Goal: Task Accomplishment & Management: Use online tool/utility

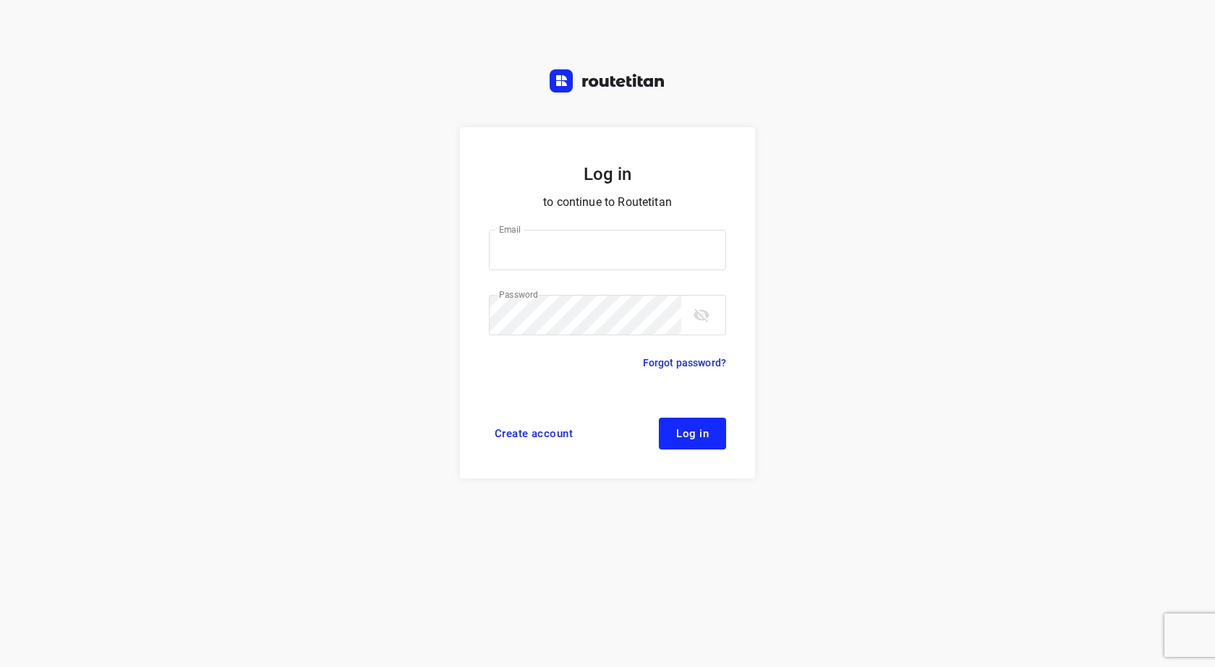
type input "[EMAIL_ADDRESS][DOMAIN_NAME]"
click at [674, 437] on button "Log in" at bounding box center [692, 434] width 67 height 32
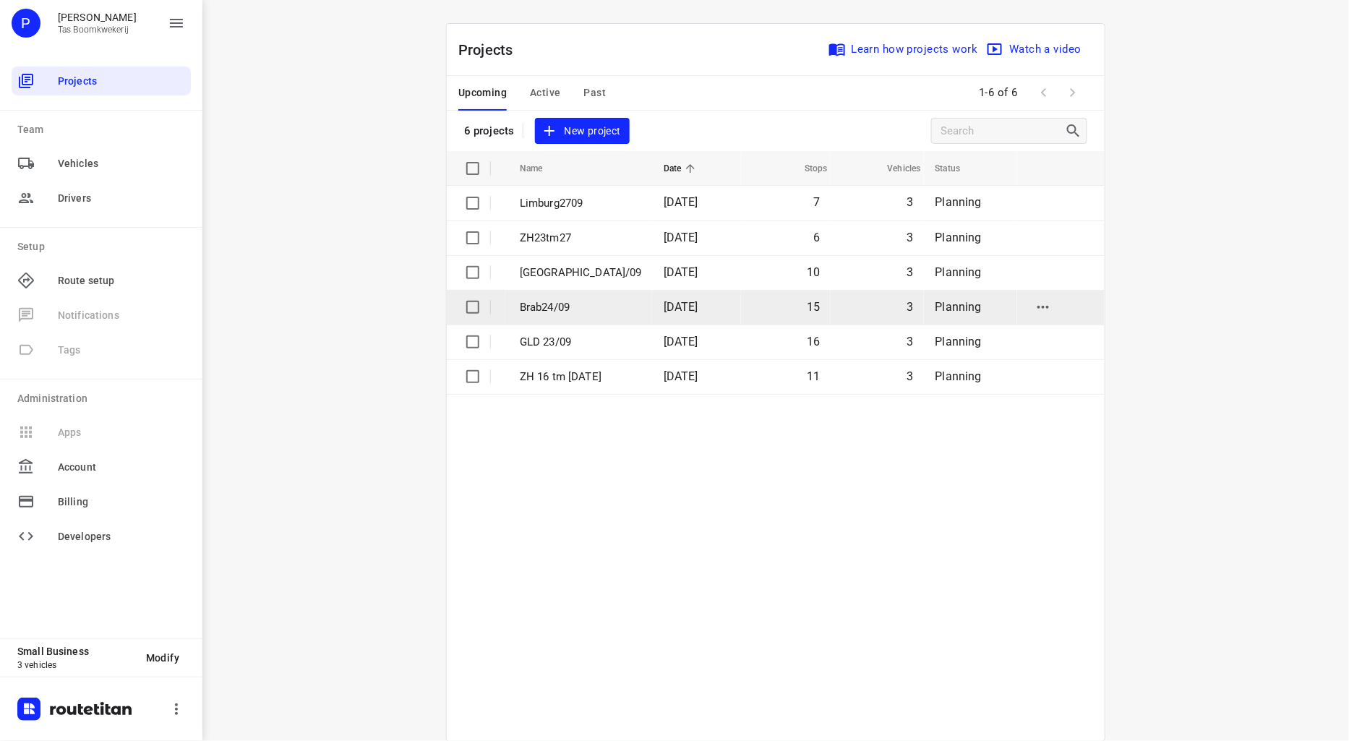
click at [557, 301] on p "Brab24/09" at bounding box center [581, 307] width 122 height 17
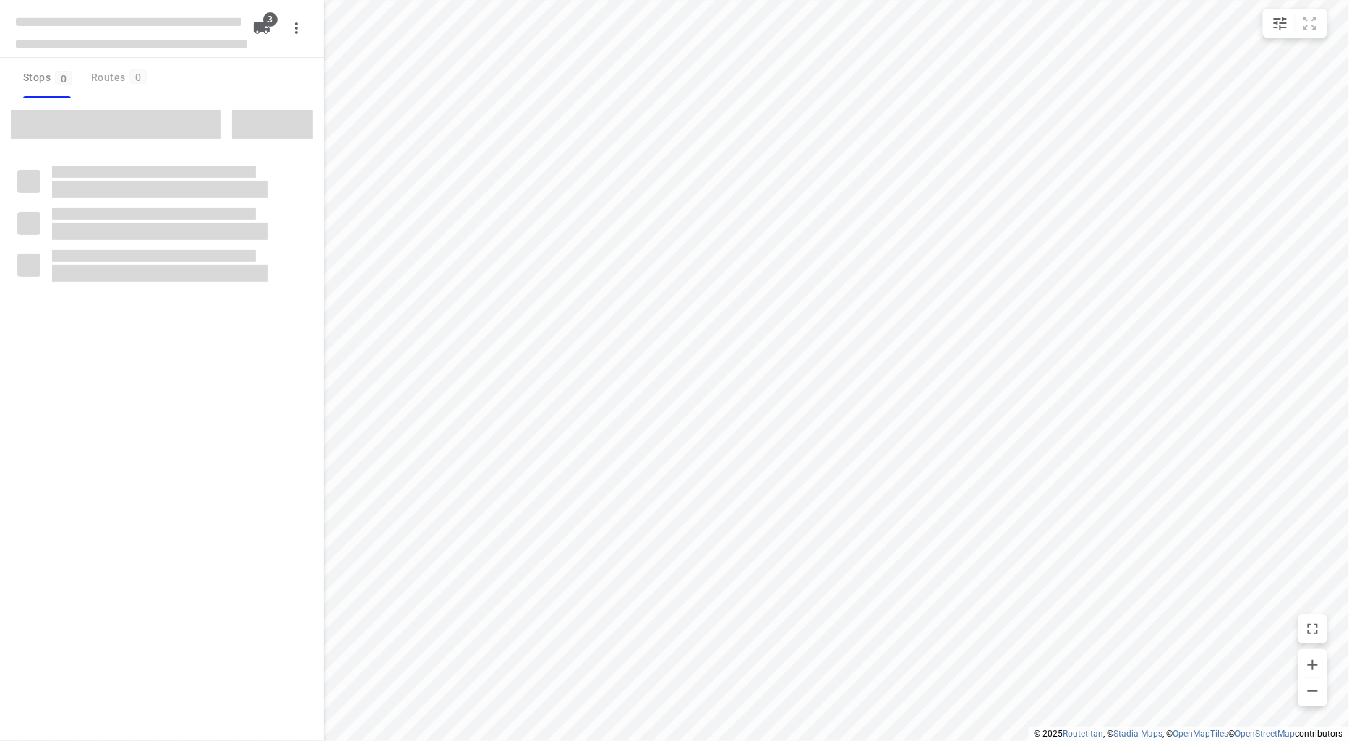
type input "distance"
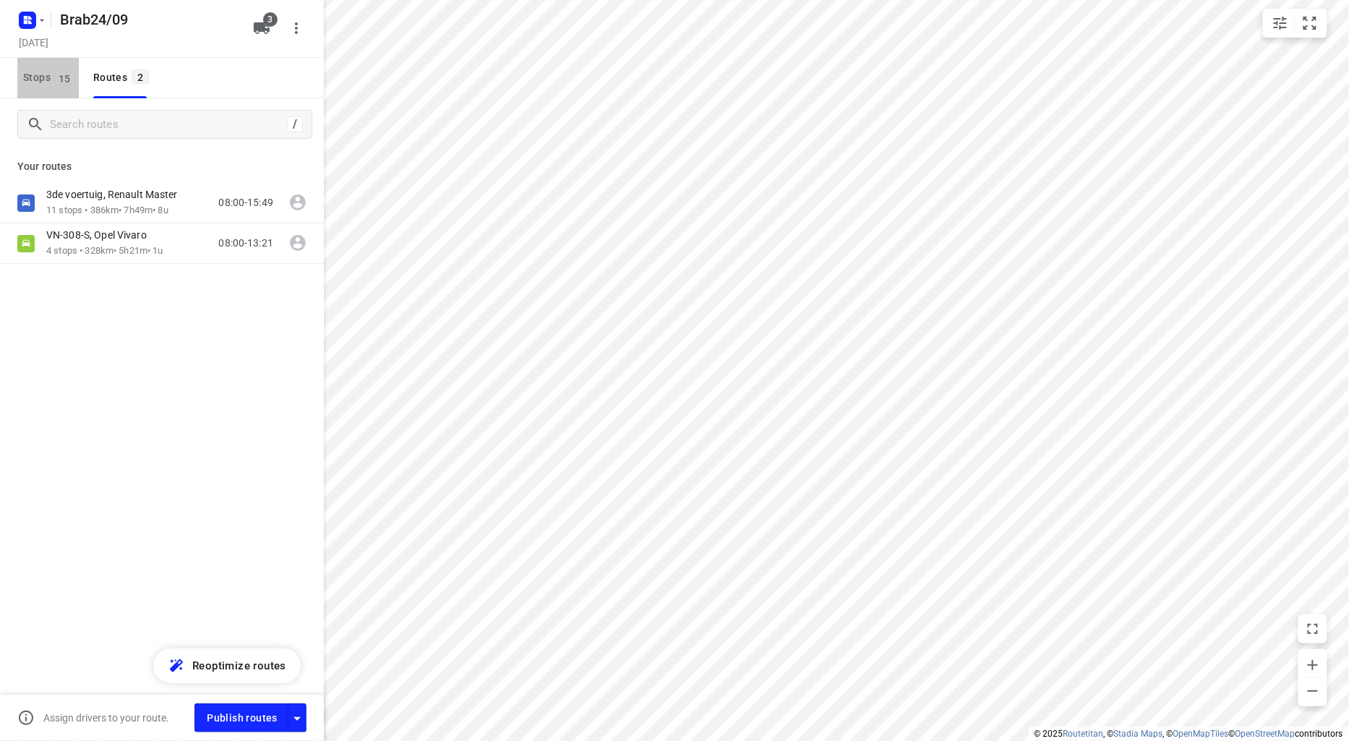
click at [36, 77] on span "Stops 15" at bounding box center [51, 78] width 56 height 18
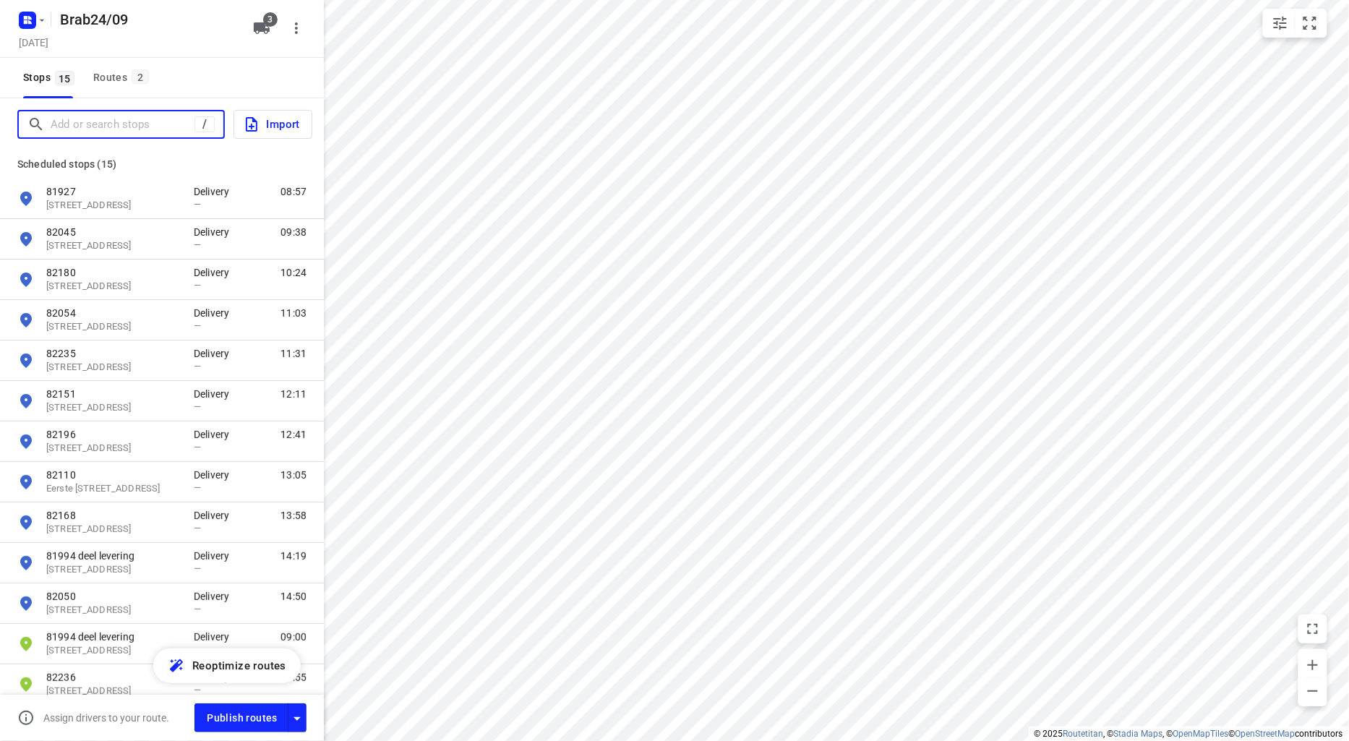
click at [103, 126] on input "Add or search stops" at bounding box center [123, 124] width 144 height 22
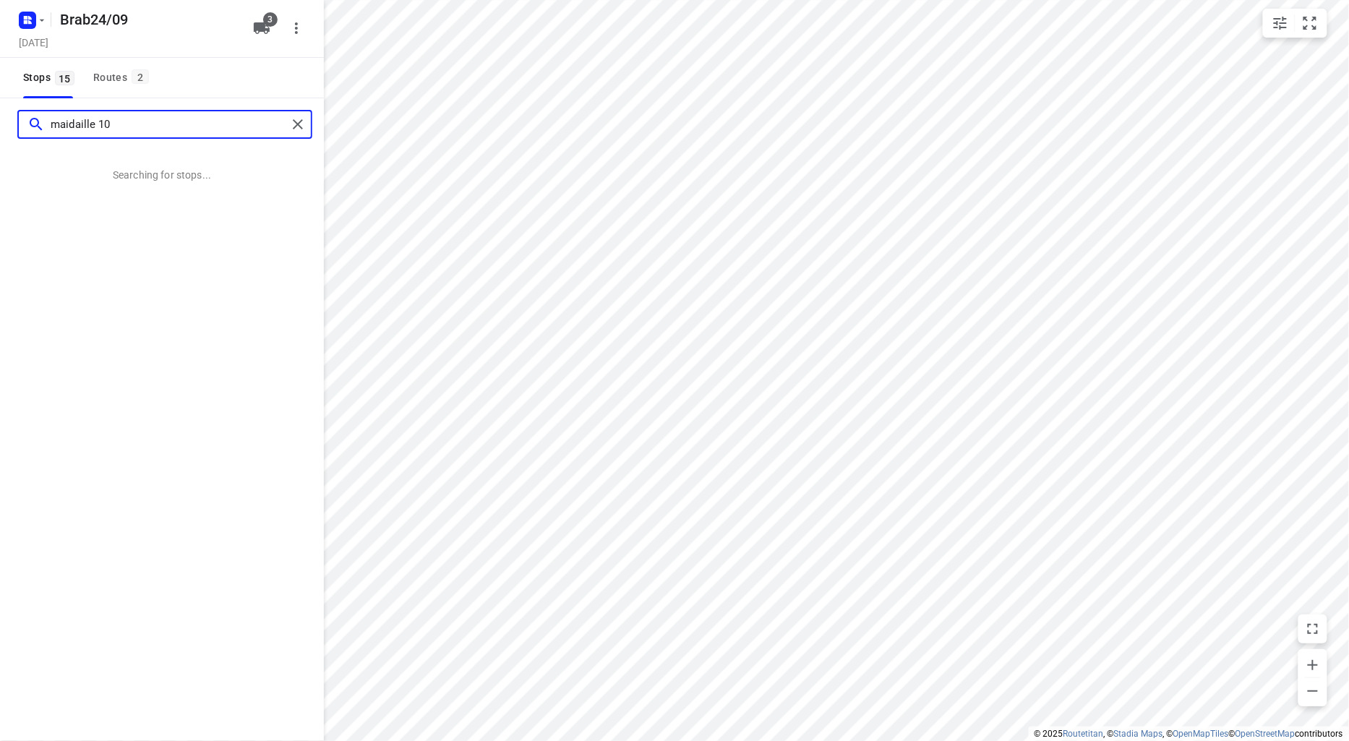
click at [65, 125] on input "maidaille 10" at bounding box center [169, 124] width 236 height 22
type input "medaille 10"
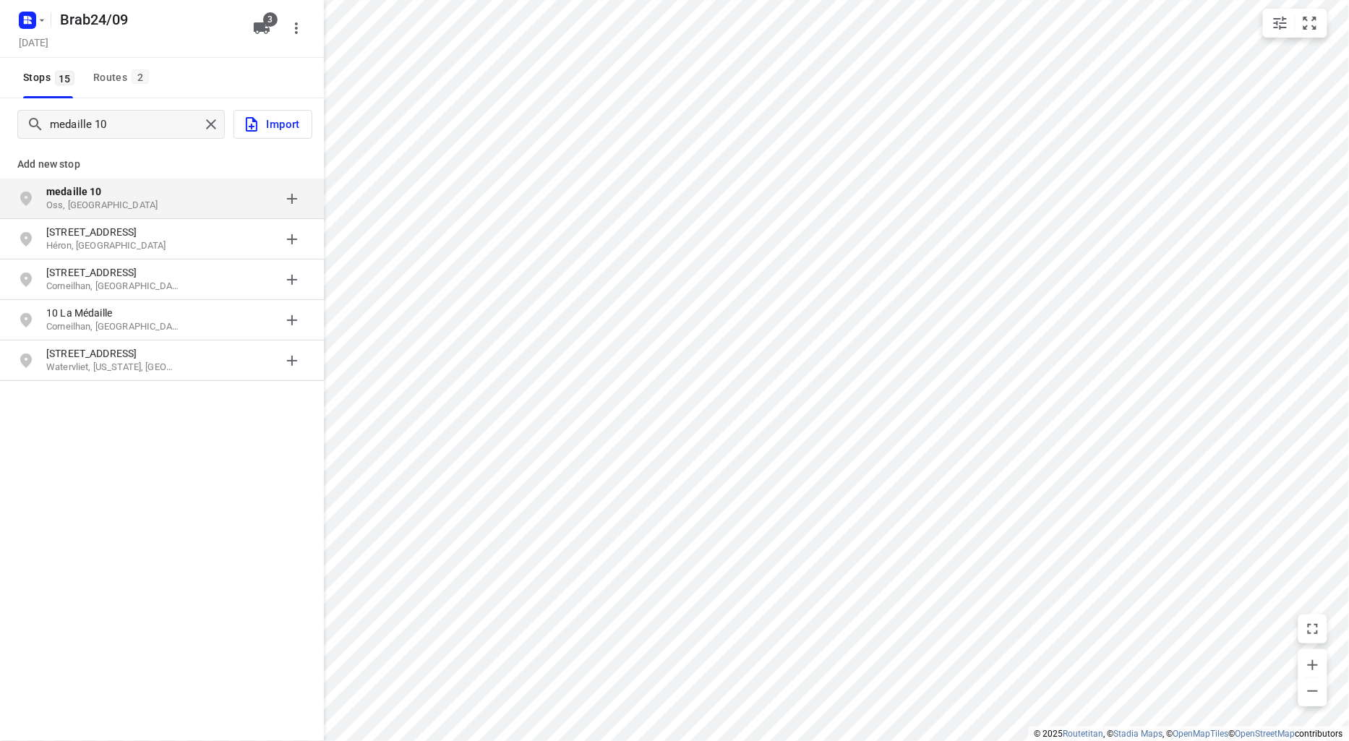
click at [120, 197] on p "medaille 10" at bounding box center [112, 191] width 133 height 14
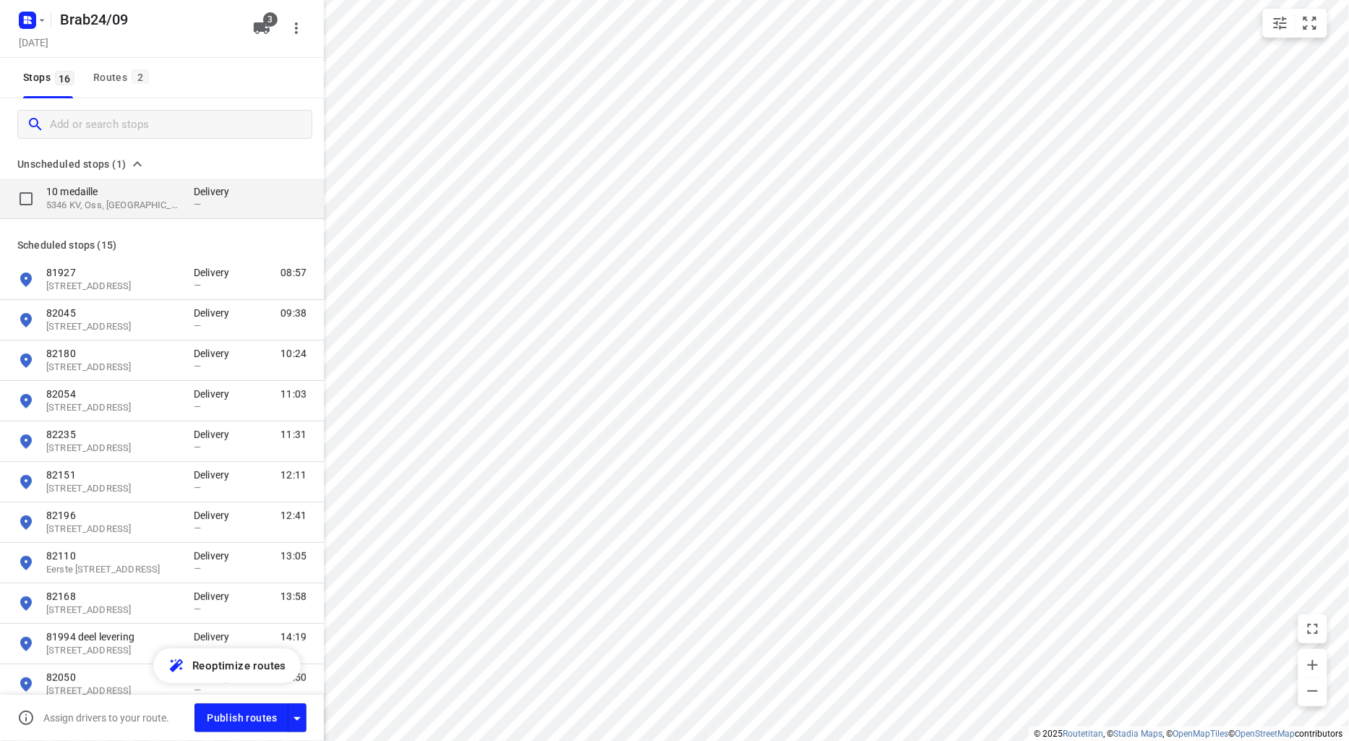
click at [125, 200] on p "5346 KV, Oss, [GEOGRAPHIC_DATA]" at bounding box center [112, 206] width 133 height 14
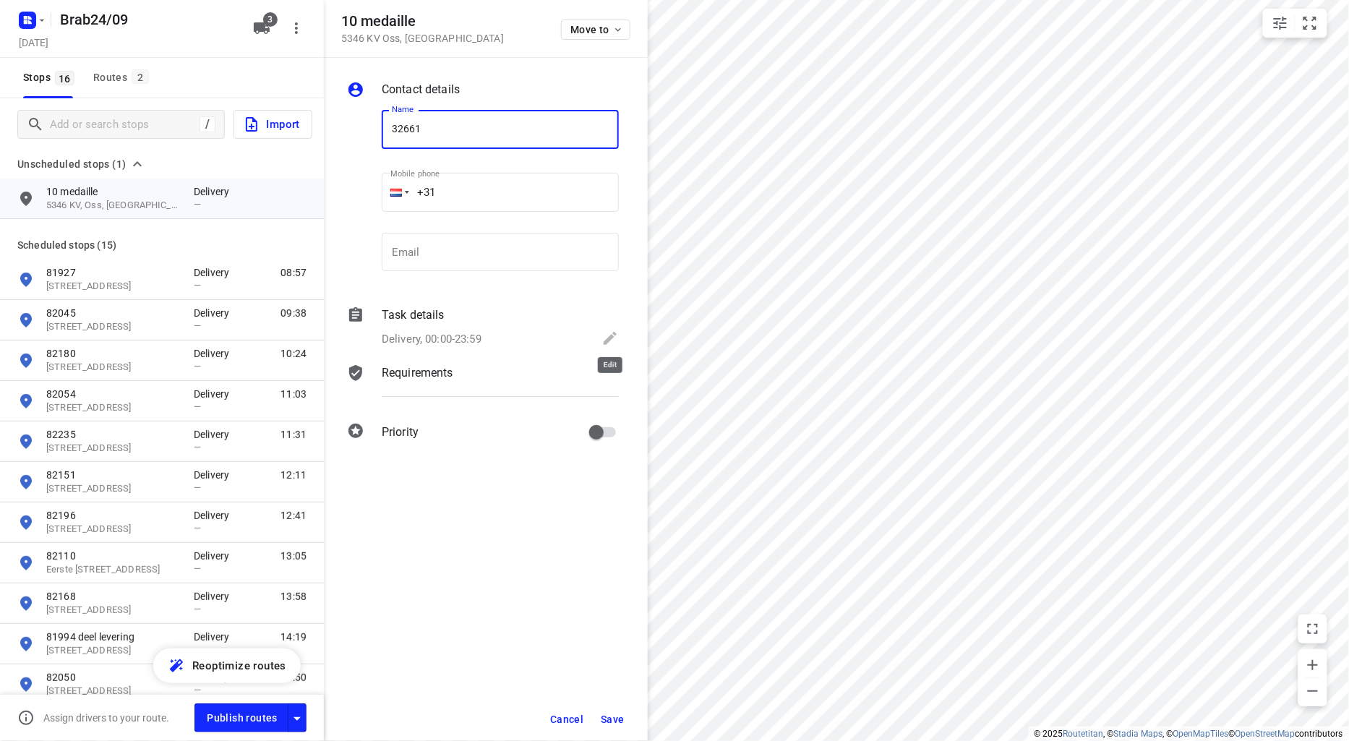
type input "32661"
click at [612, 338] on icon at bounding box center [610, 338] width 13 height 13
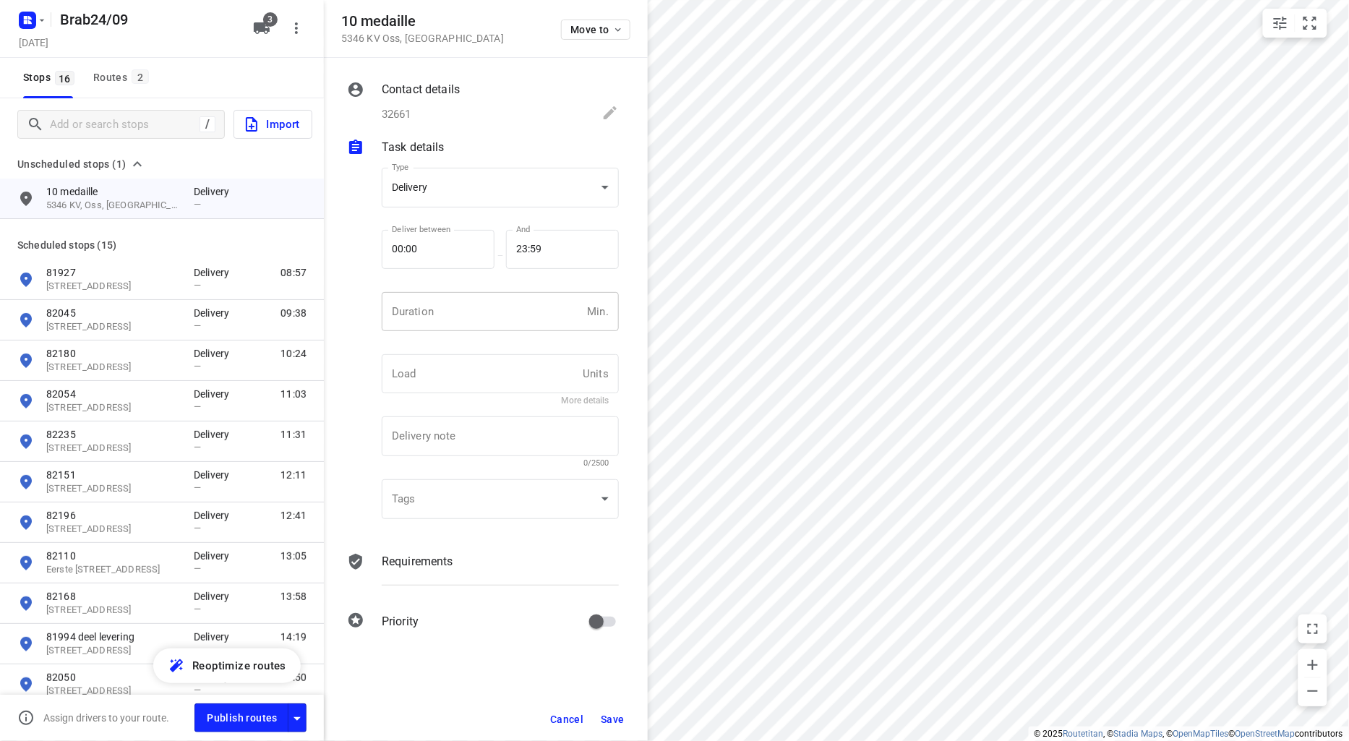
drag, startPoint x: 463, startPoint y: 317, endPoint x: 468, endPoint y: 304, distance: 13.0
click at [463, 314] on input "number" at bounding box center [482, 311] width 200 height 39
type input "10"
click at [602, 710] on button "Save" at bounding box center [612, 719] width 35 height 26
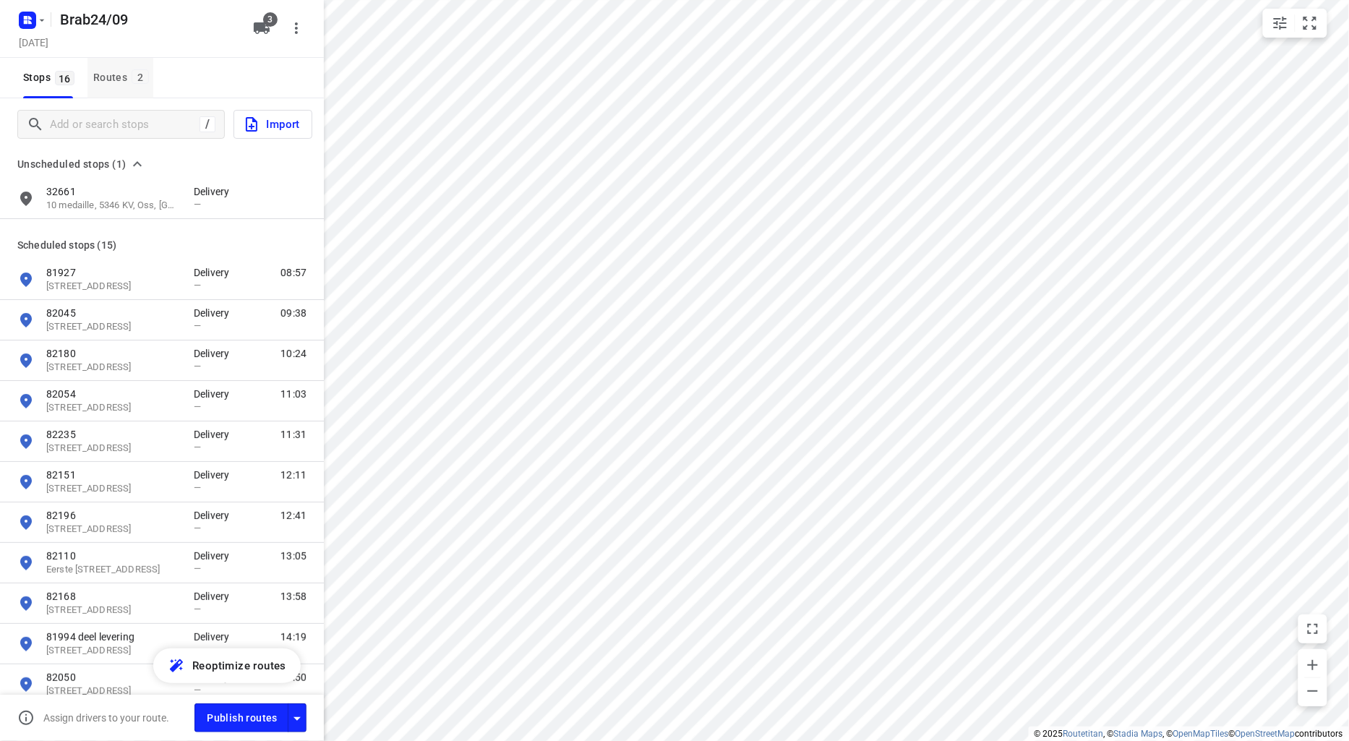
click at [109, 73] on div "Routes 2" at bounding box center [123, 78] width 60 height 18
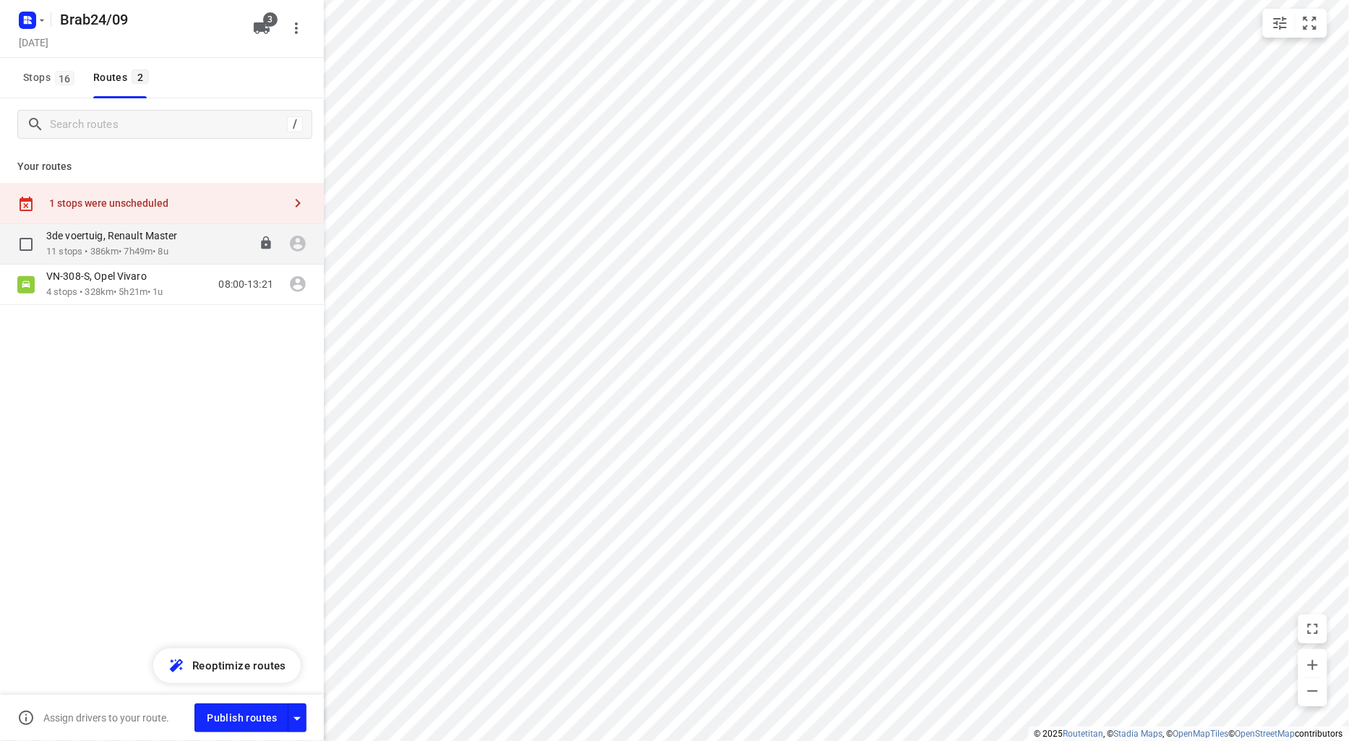
click at [110, 236] on p "3de voertuig, Renault Master" at bounding box center [116, 235] width 140 height 13
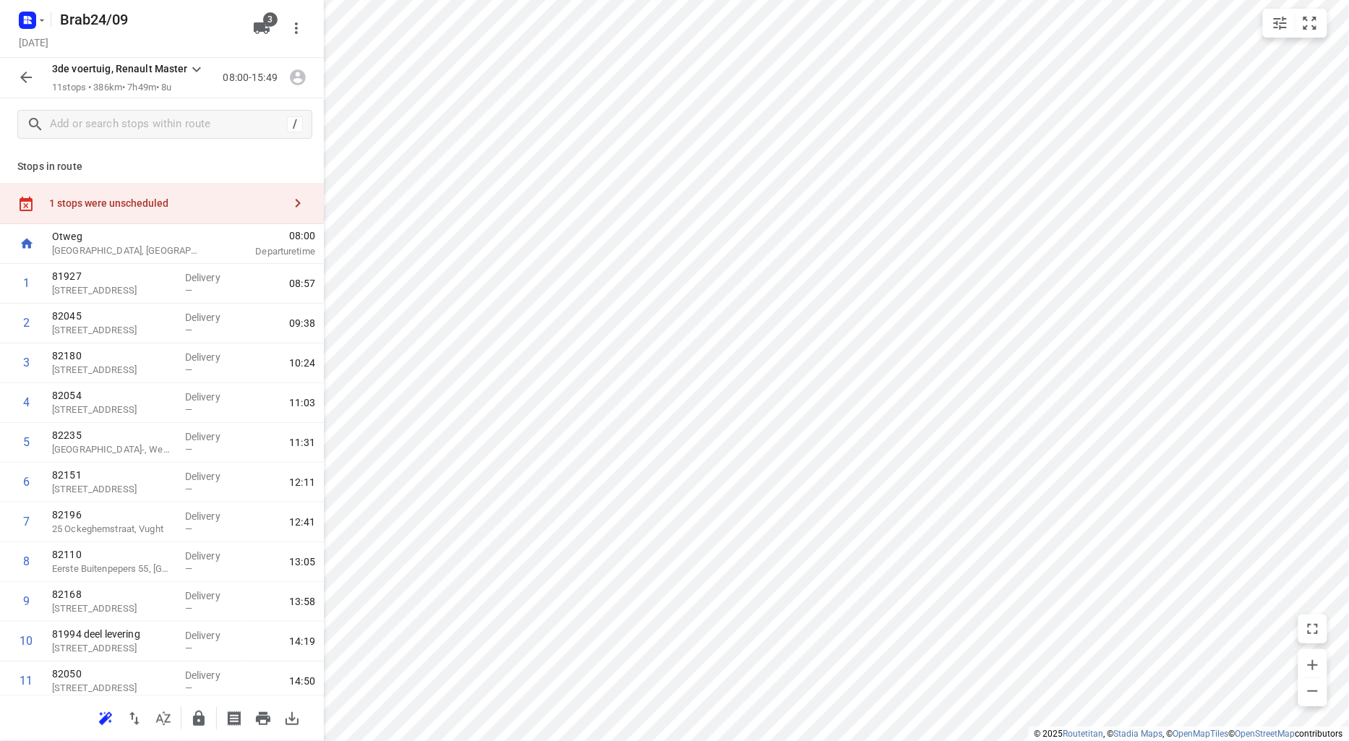
click at [111, 198] on div "1 stops were unscheduled" at bounding box center [166, 203] width 234 height 12
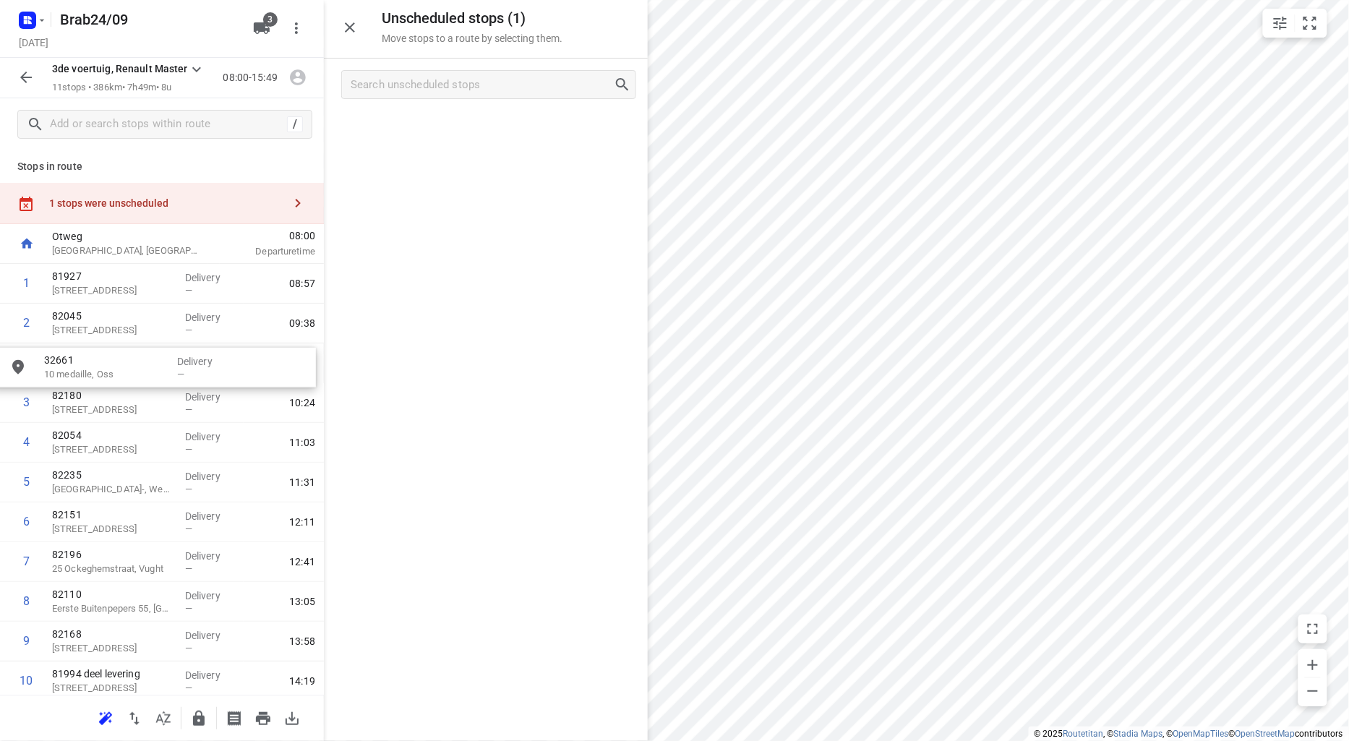
drag, startPoint x: 420, startPoint y: 138, endPoint x: 88, endPoint y: 380, distance: 410.4
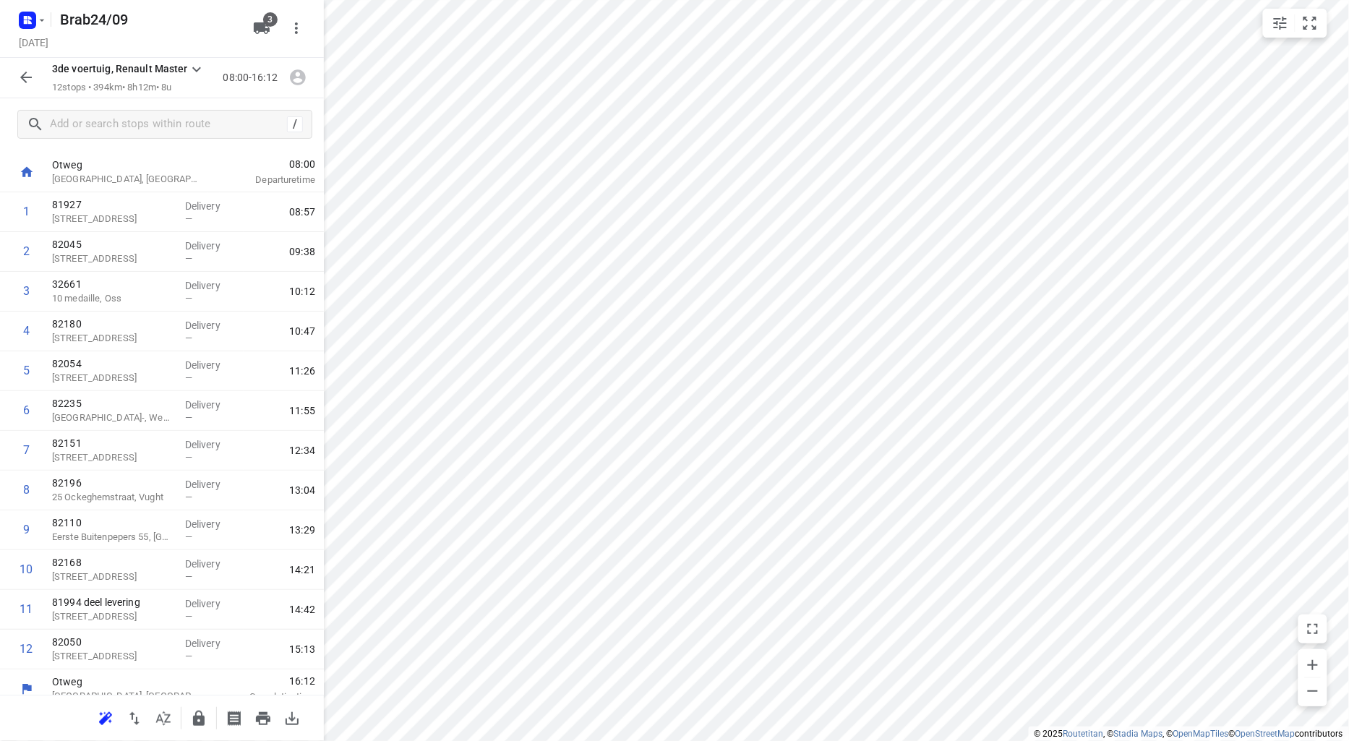
scroll to position [44, 0]
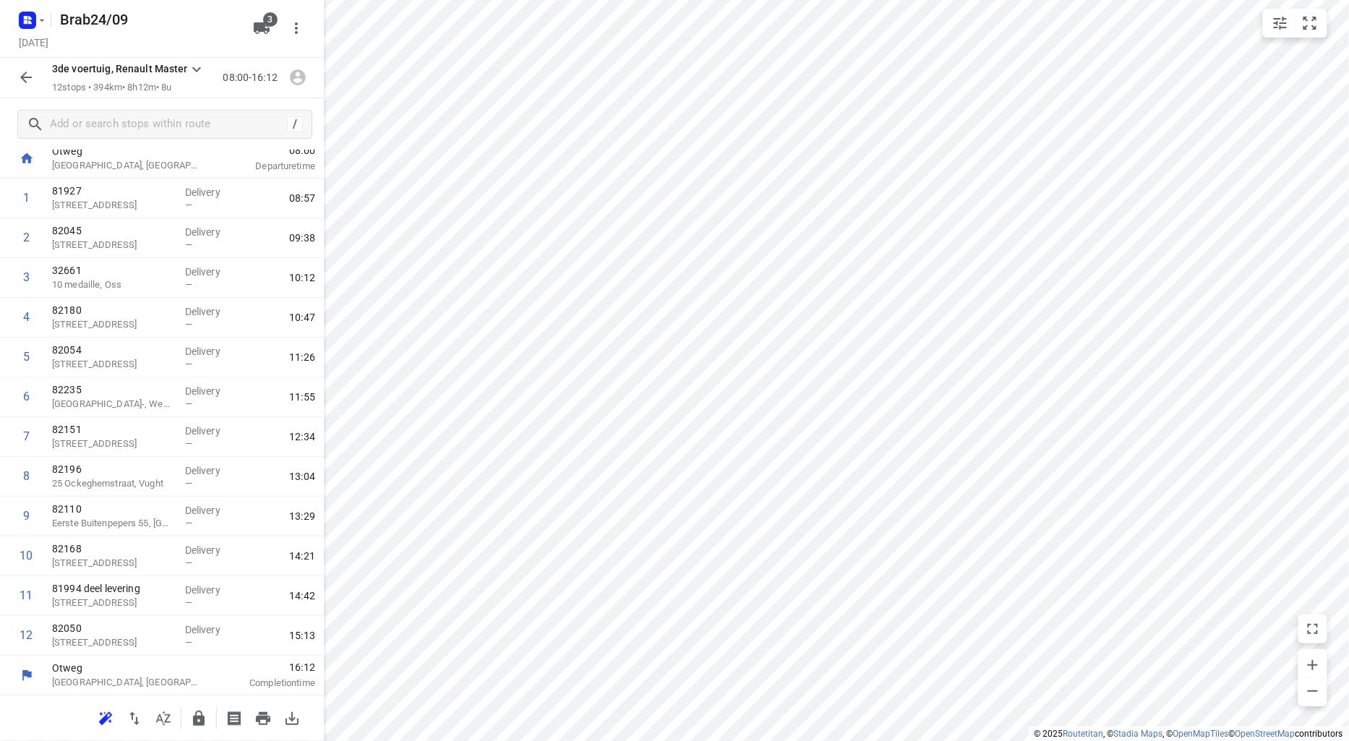
click at [27, 77] on icon "button" at bounding box center [25, 77] width 17 height 17
